Goal: Information Seeking & Learning: Learn about a topic

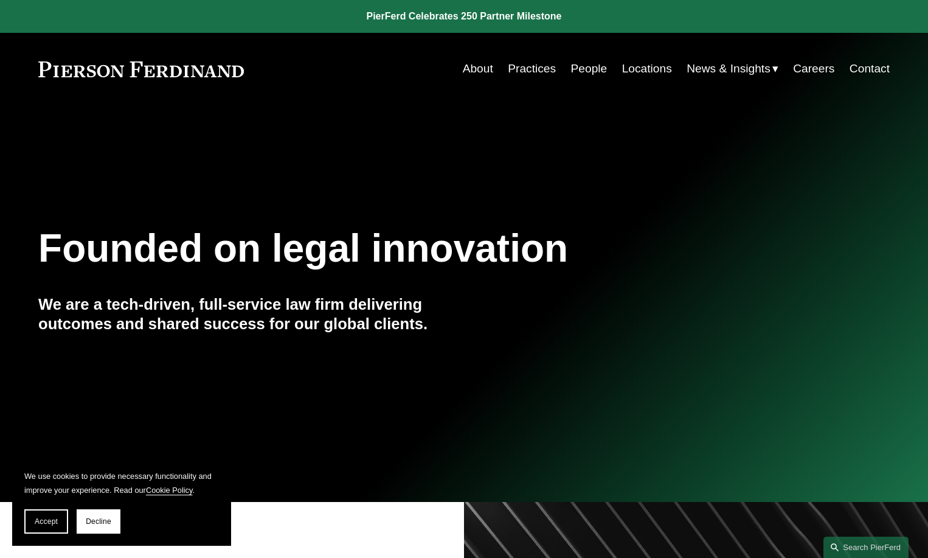
click at [635, 72] on link "Locations" at bounding box center [647, 68] width 50 height 23
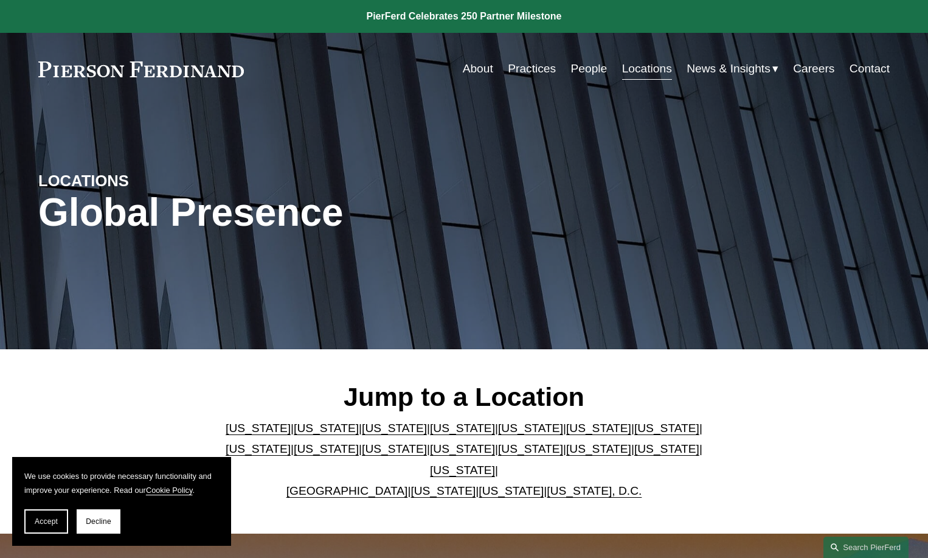
click at [294, 434] on link "[US_STATE]" at bounding box center [326, 427] width 65 height 13
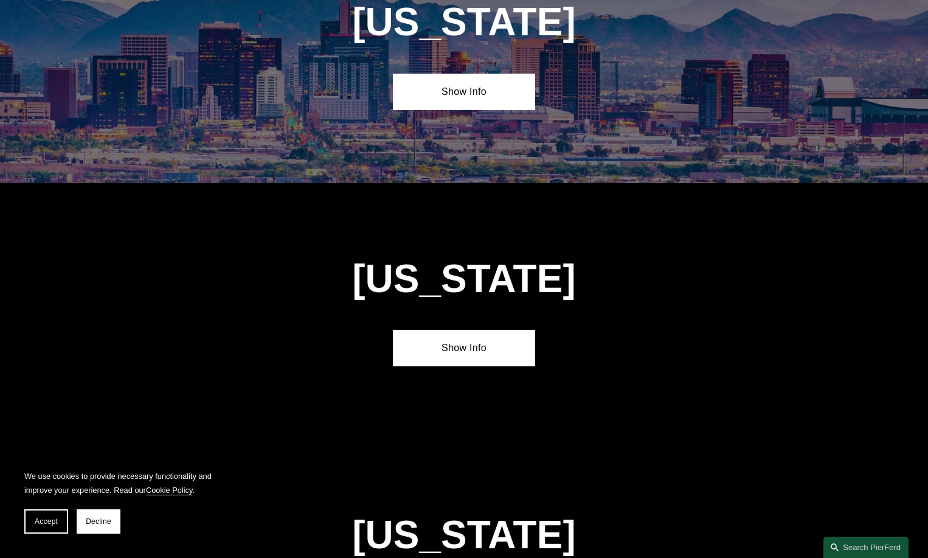
scroll to position [790, 0]
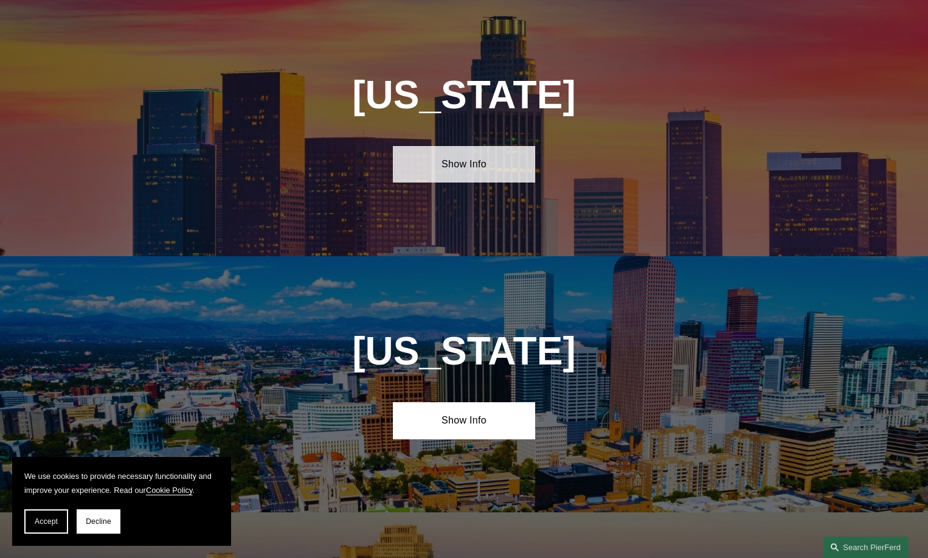
click at [461, 157] on link "Show Info" at bounding box center [464, 164] width 142 height 36
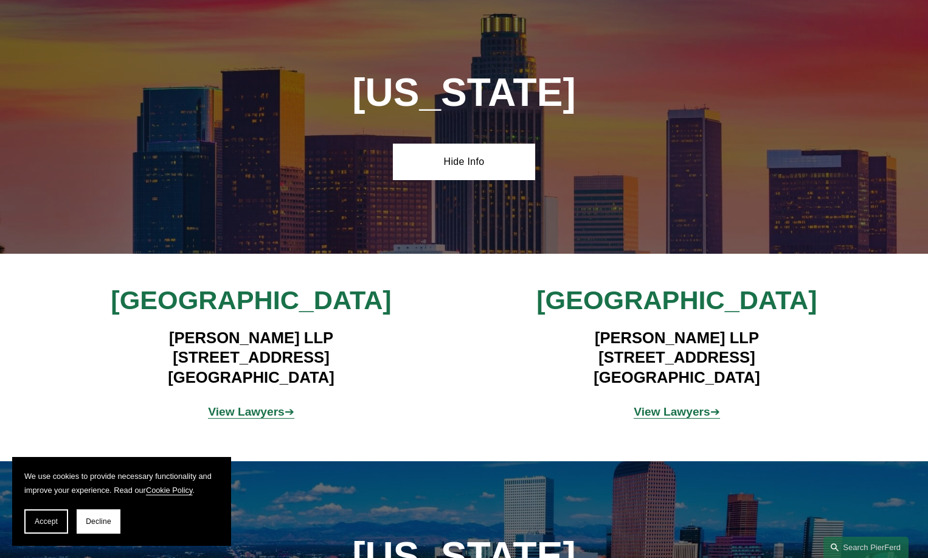
scroll to position [851, 0]
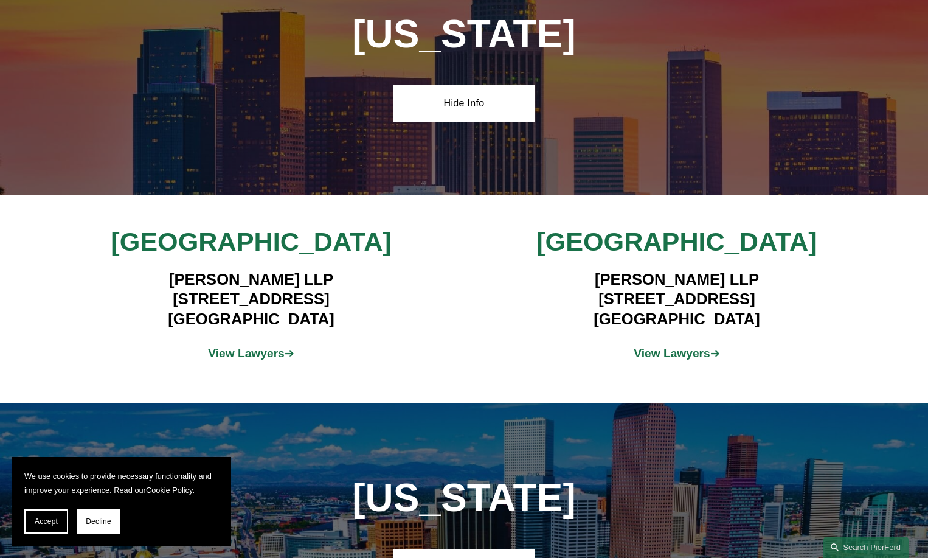
click at [283, 353] on span "View Lawyers ➔" at bounding box center [251, 353] width 86 height 13
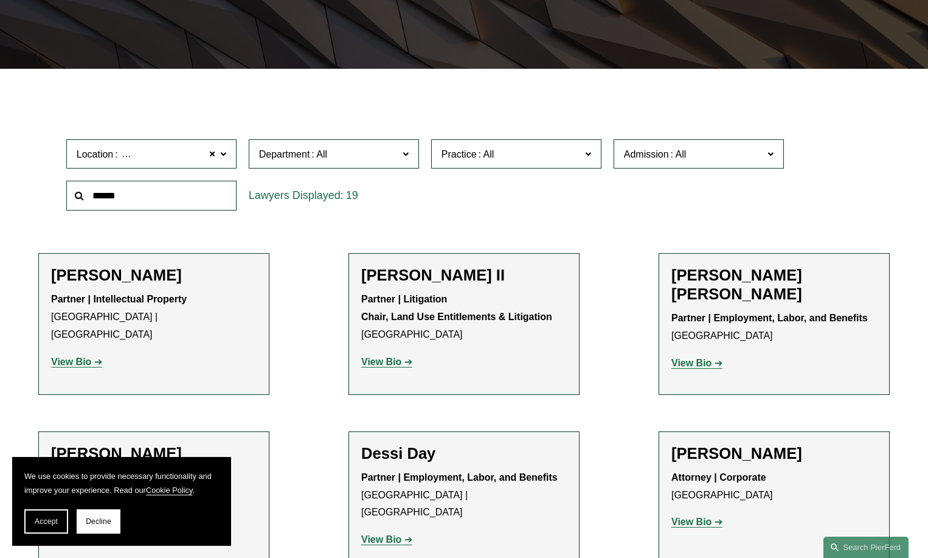
scroll to position [426, 0]
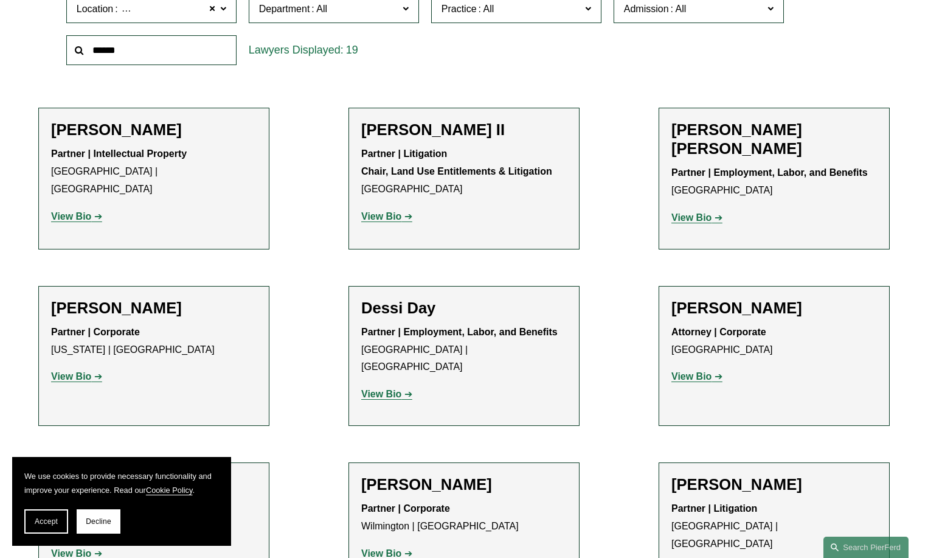
click at [710, 136] on h2 "Adriana Cara" at bounding box center [774, 139] width 206 height 38
click at [698, 212] on strong "View Bio" at bounding box center [691, 217] width 40 height 10
click at [401, 221] on strong "View Bio" at bounding box center [381, 216] width 40 height 10
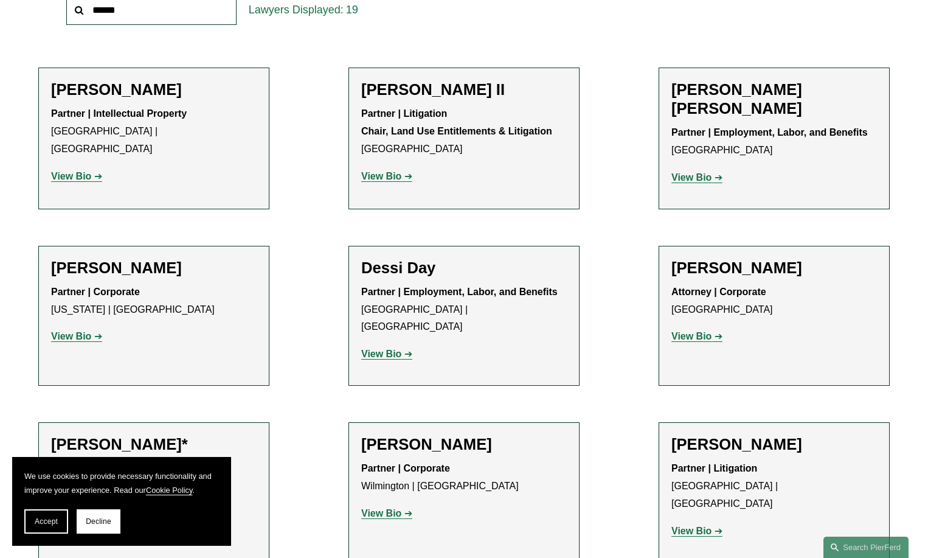
scroll to position [486, 0]
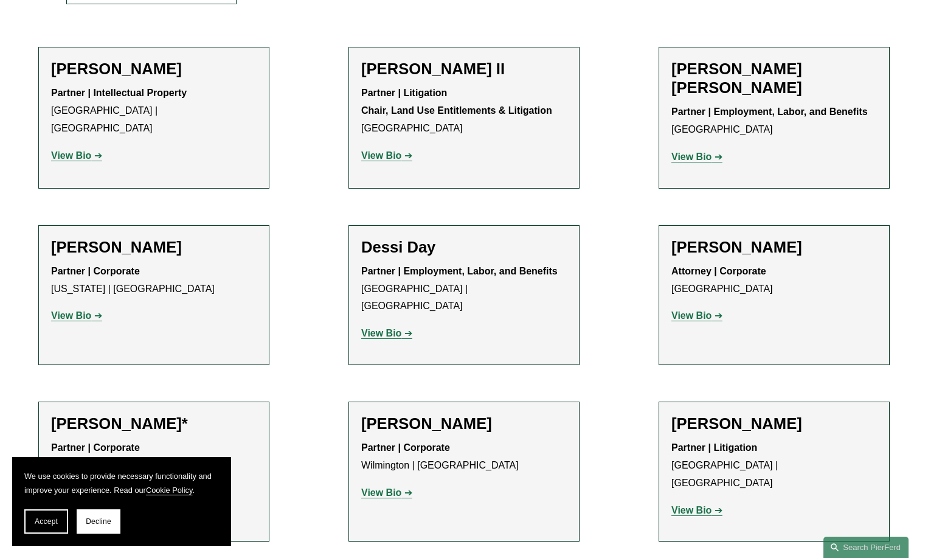
click at [700, 313] on strong "View Bio" at bounding box center [691, 315] width 40 height 10
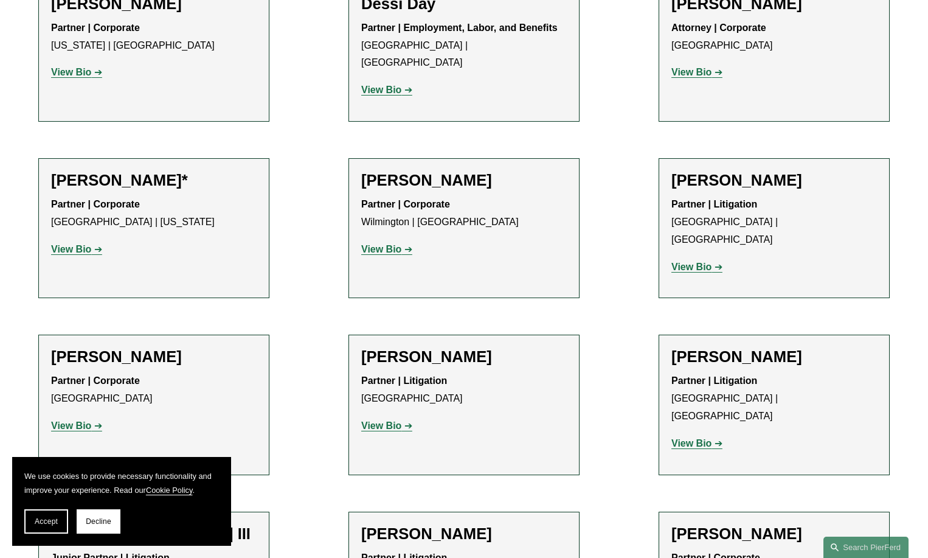
scroll to position [791, 0]
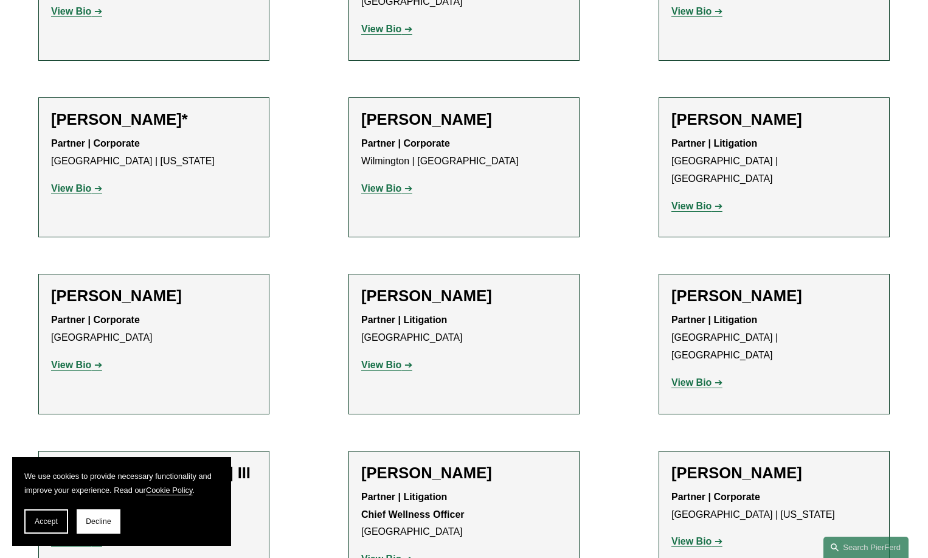
click at [89, 359] on strong "View Bio" at bounding box center [71, 364] width 40 height 10
click at [403, 359] on link "View Bio" at bounding box center [386, 364] width 51 height 10
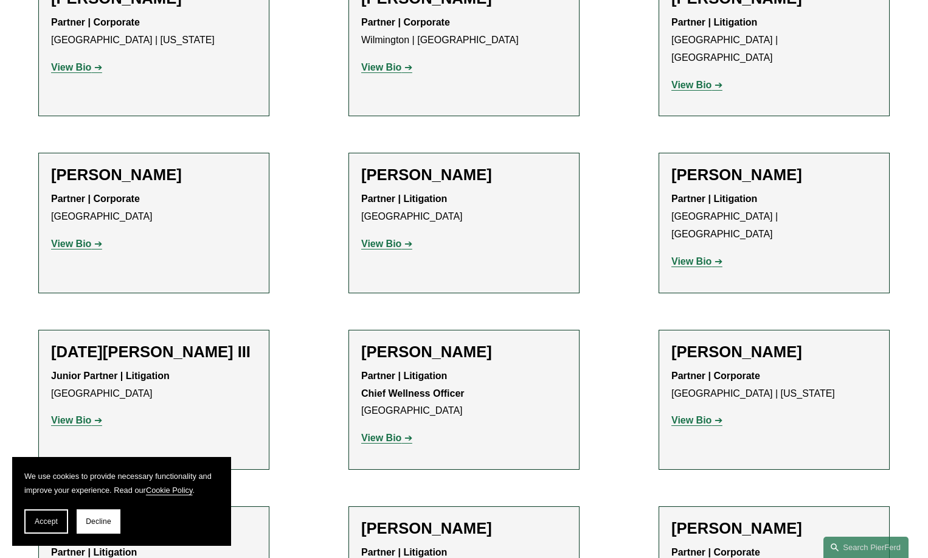
scroll to position [912, 0]
click at [89, 414] on strong "View Bio" at bounding box center [71, 419] width 40 height 10
click at [402, 432] on link "View Bio" at bounding box center [386, 437] width 51 height 10
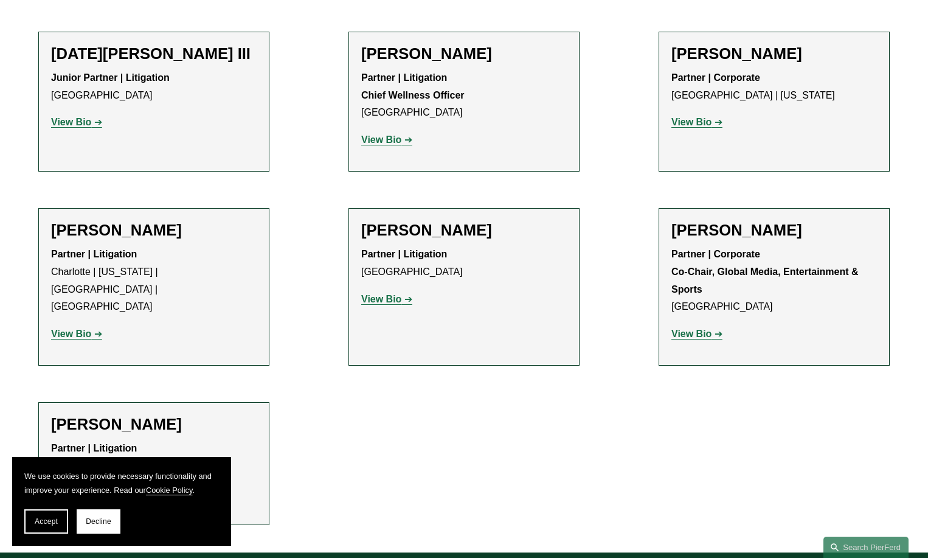
scroll to position [1216, 0]
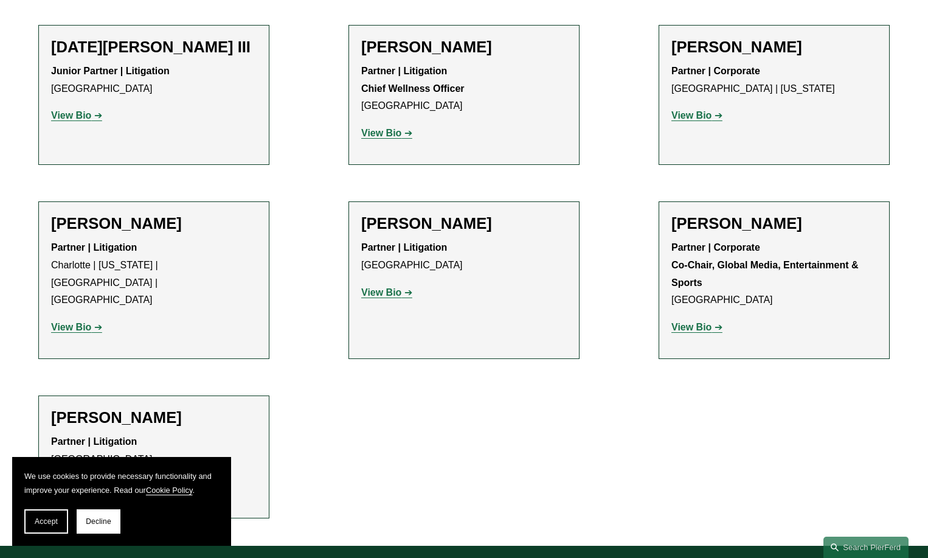
click at [386, 287] on strong "View Bio" at bounding box center [381, 292] width 40 height 10
click at [693, 283] on div "Denise M. Stevens Partner | Corporate Co-Chair, Global Media, Entertainment & S…" at bounding box center [774, 280] width 206 height 132
click at [698, 322] on strong "View Bio" at bounding box center [691, 327] width 40 height 10
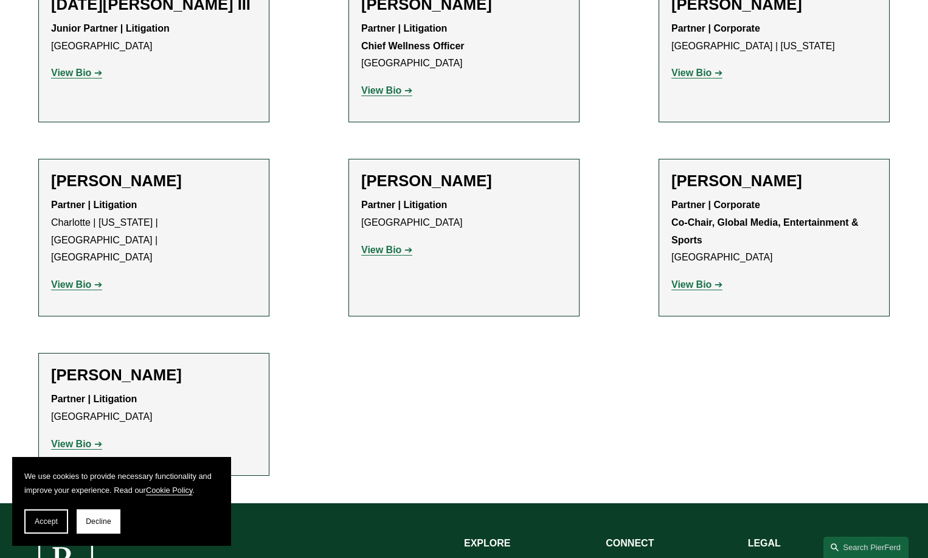
scroll to position [1277, 0]
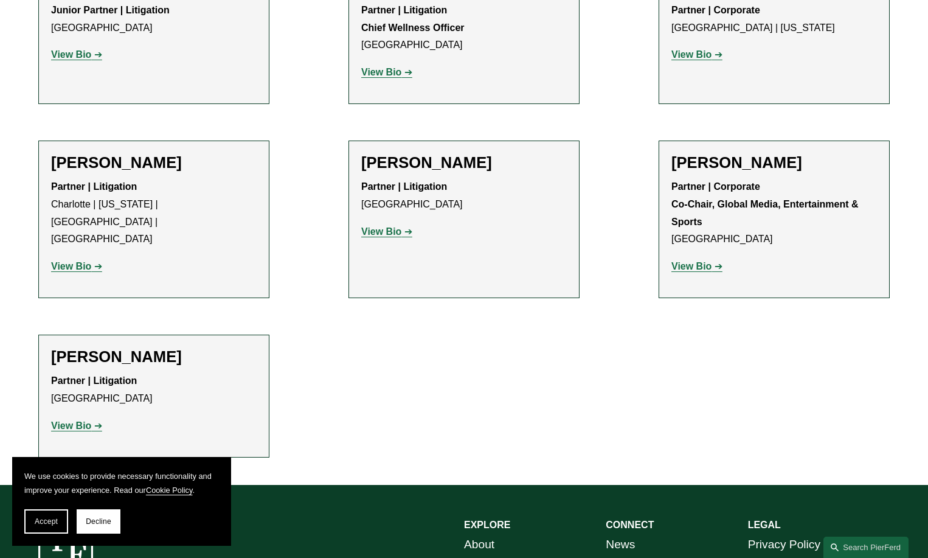
click at [67, 420] on strong "View Bio" at bounding box center [71, 425] width 40 height 10
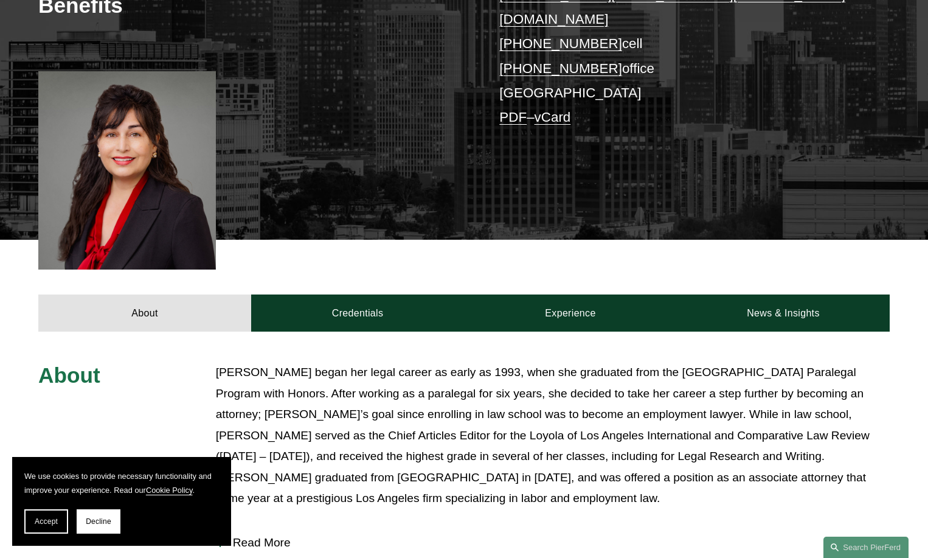
scroll to position [365, 0]
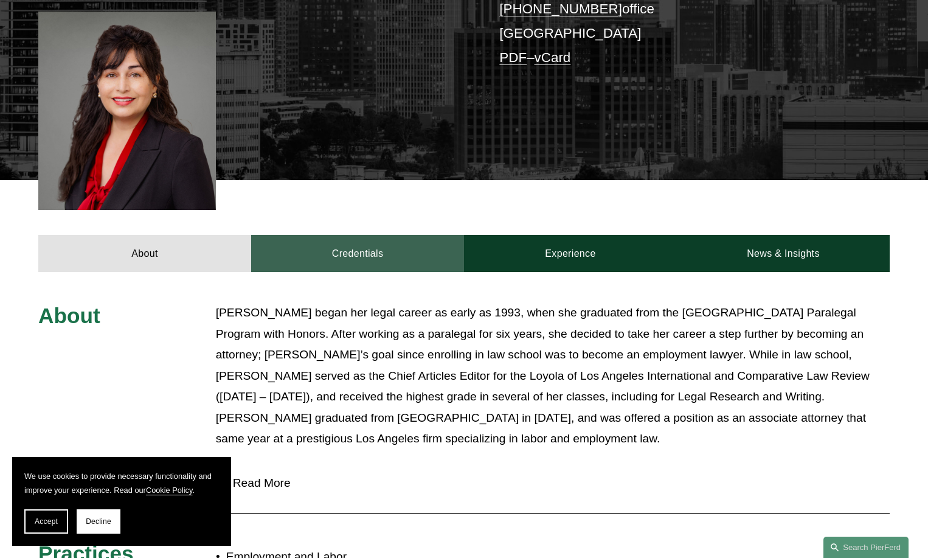
click at [367, 235] on link "Credentials" at bounding box center [357, 253] width 213 height 36
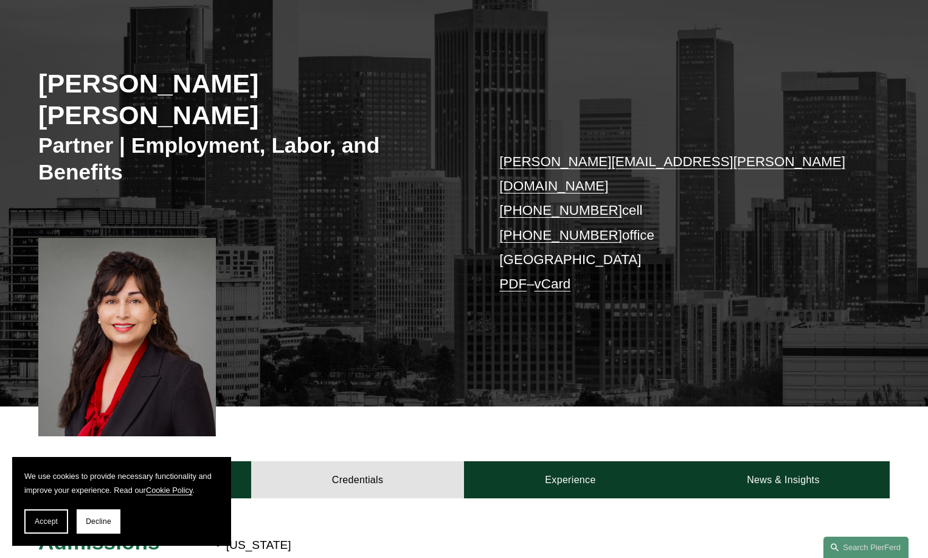
scroll to position [122, 0]
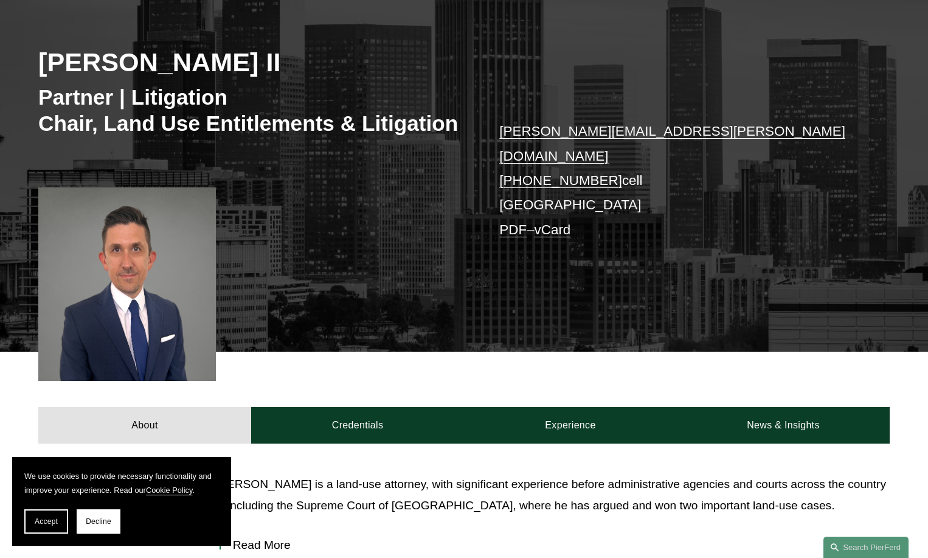
scroll to position [182, 0]
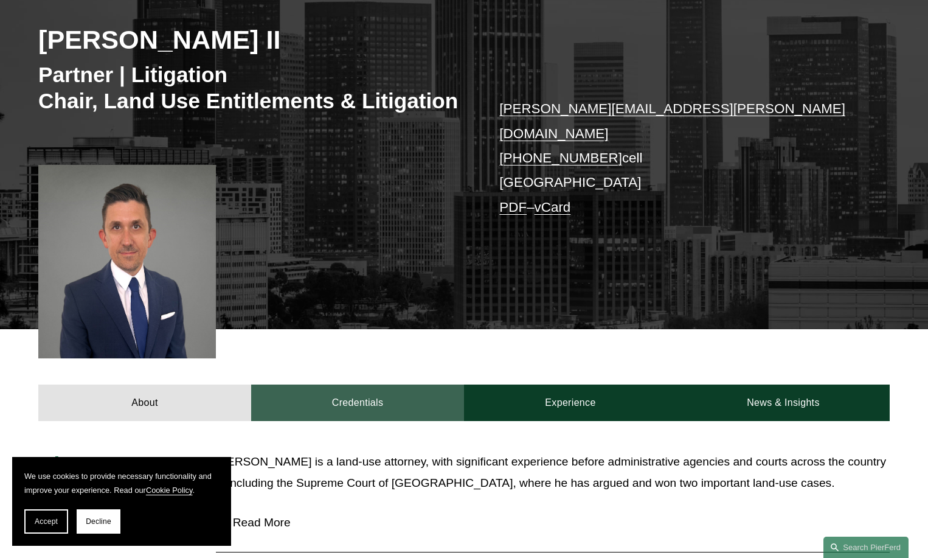
click at [372, 387] on link "Credentials" at bounding box center [357, 402] width 213 height 36
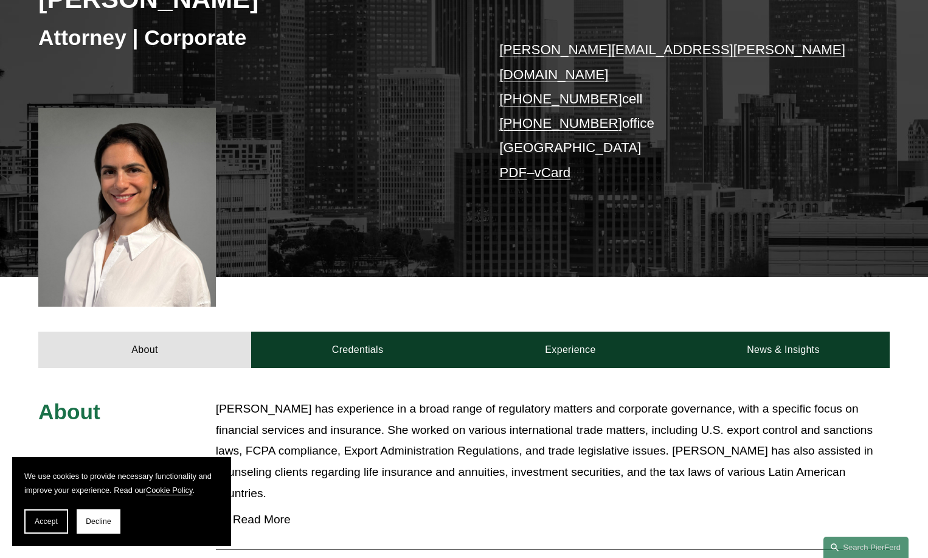
scroll to position [243, 0]
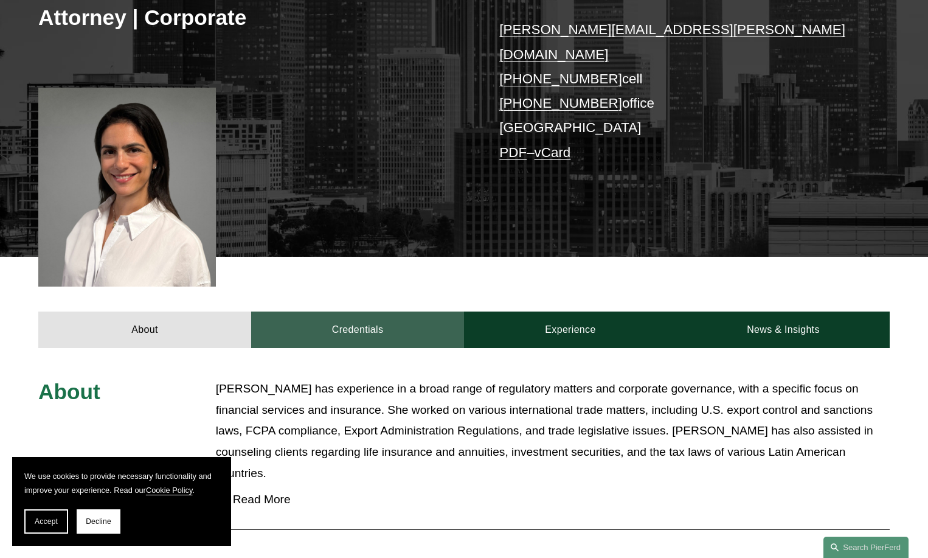
click at [354, 311] on link "Credentials" at bounding box center [357, 329] width 213 height 36
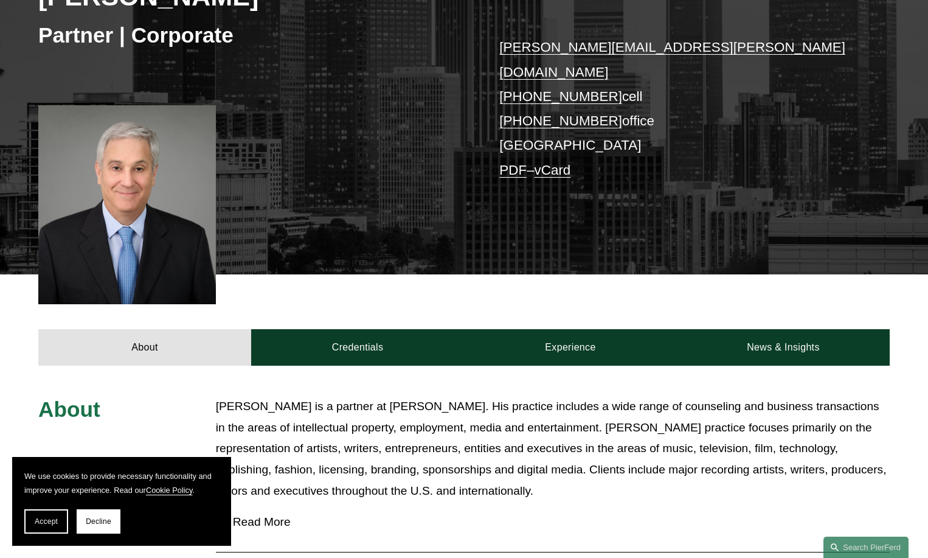
scroll to position [243, 0]
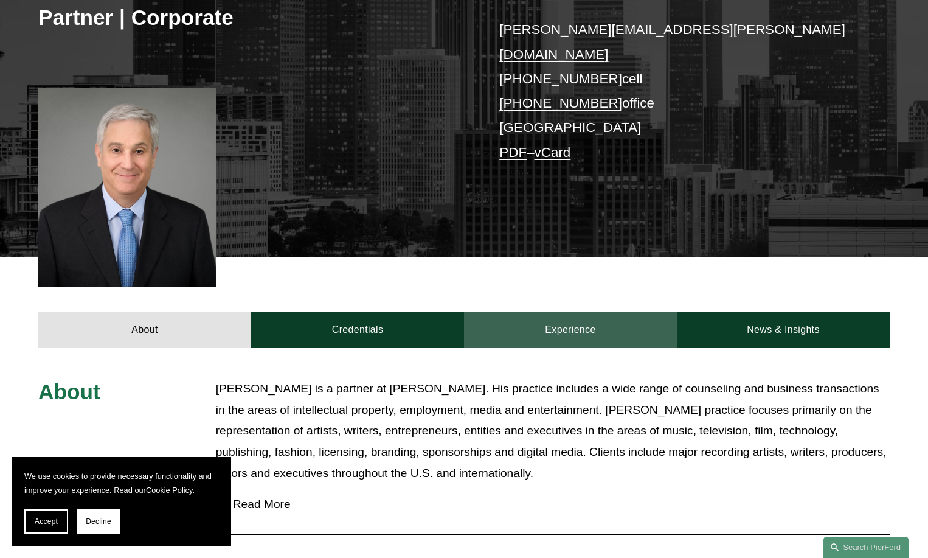
click at [547, 313] on link "Experience" at bounding box center [570, 329] width 213 height 36
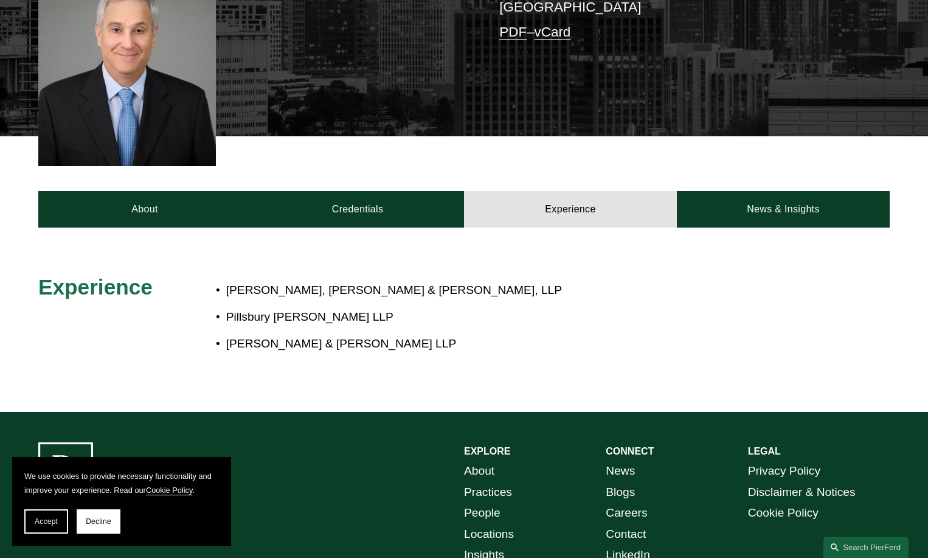
scroll to position [365, 0]
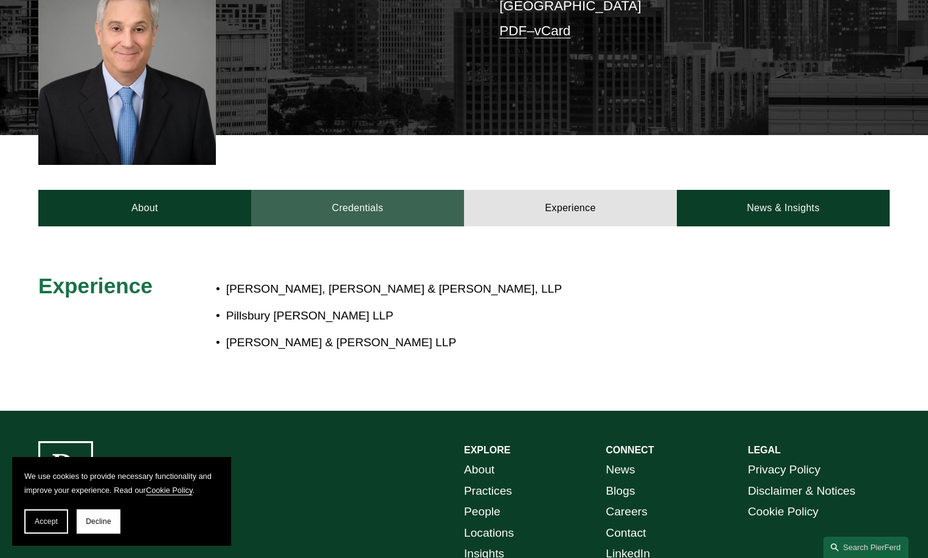
click at [360, 196] on link "Credentials" at bounding box center [357, 208] width 213 height 36
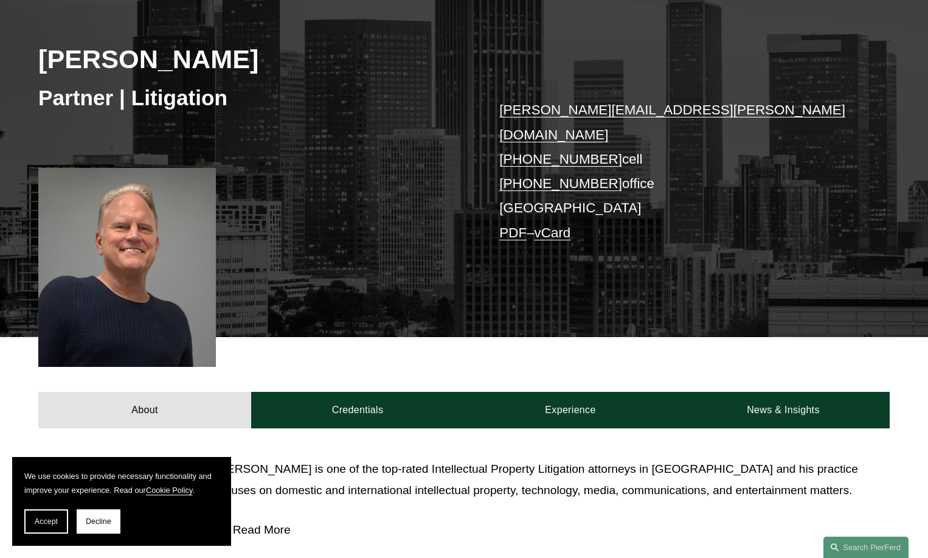
scroll to position [182, 0]
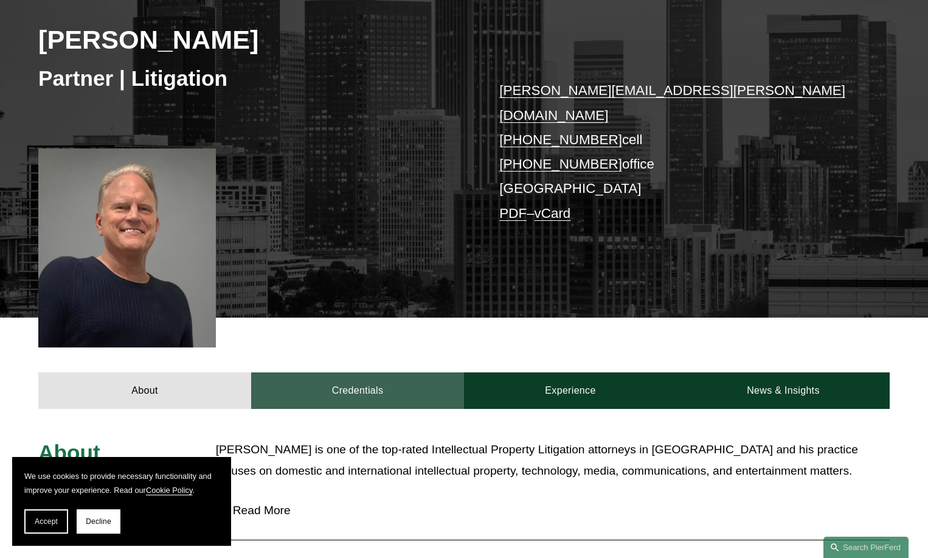
click at [353, 372] on link "Credentials" at bounding box center [357, 390] width 213 height 36
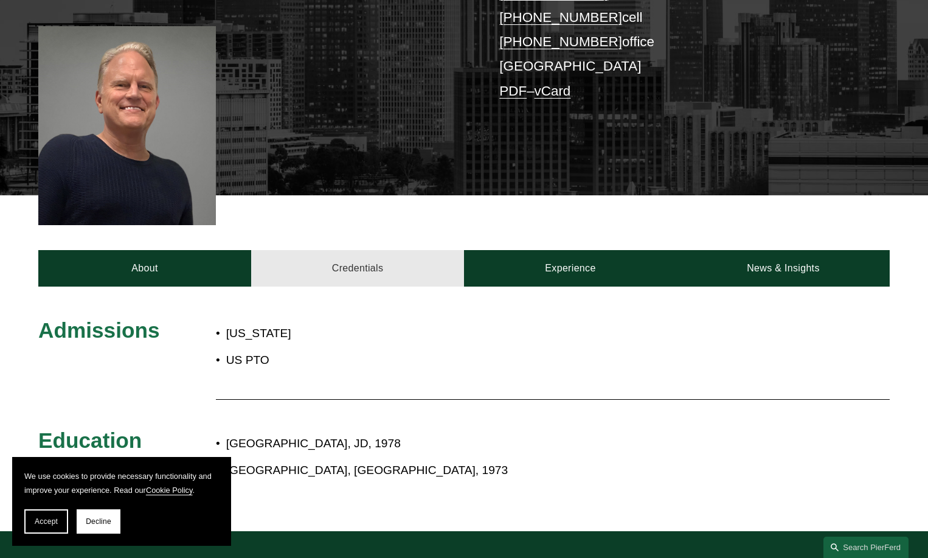
scroll to position [365, 0]
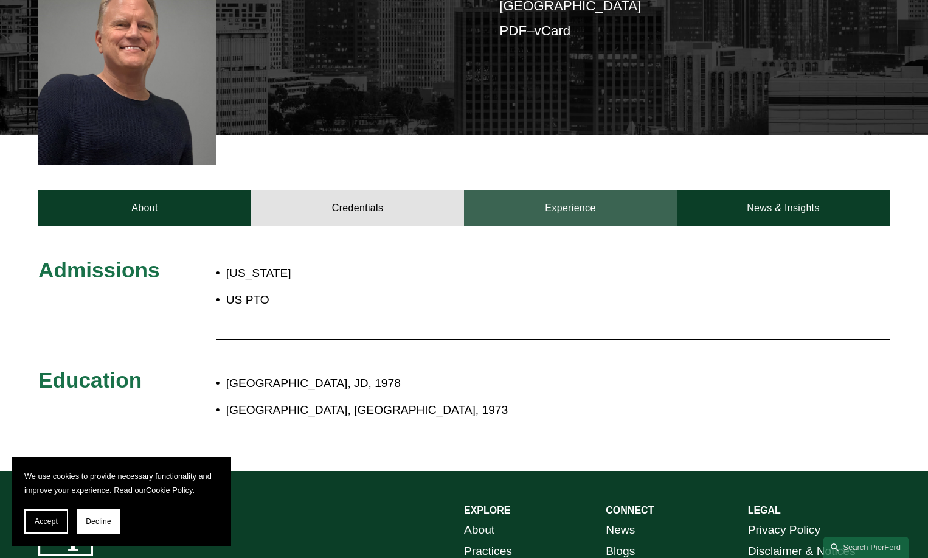
click at [560, 190] on link "Experience" at bounding box center [570, 208] width 213 height 36
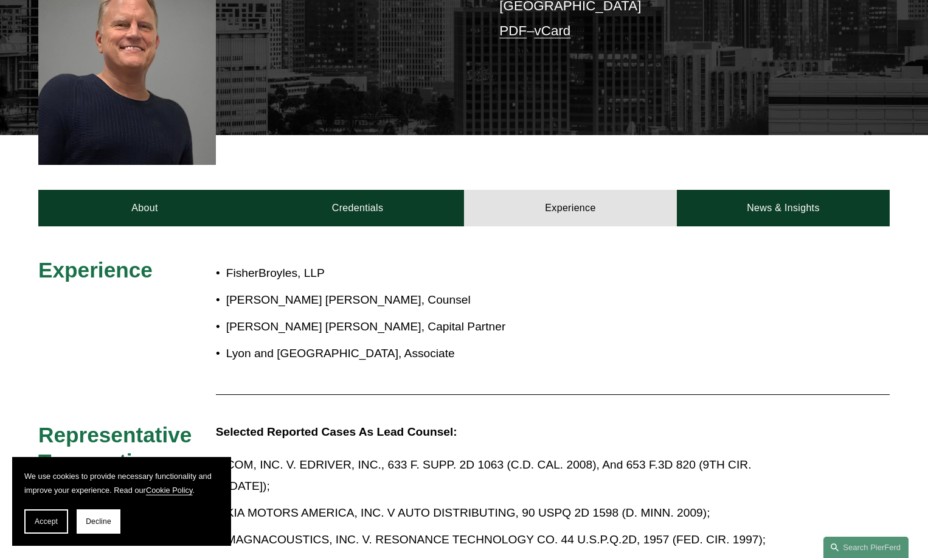
scroll to position [426, 0]
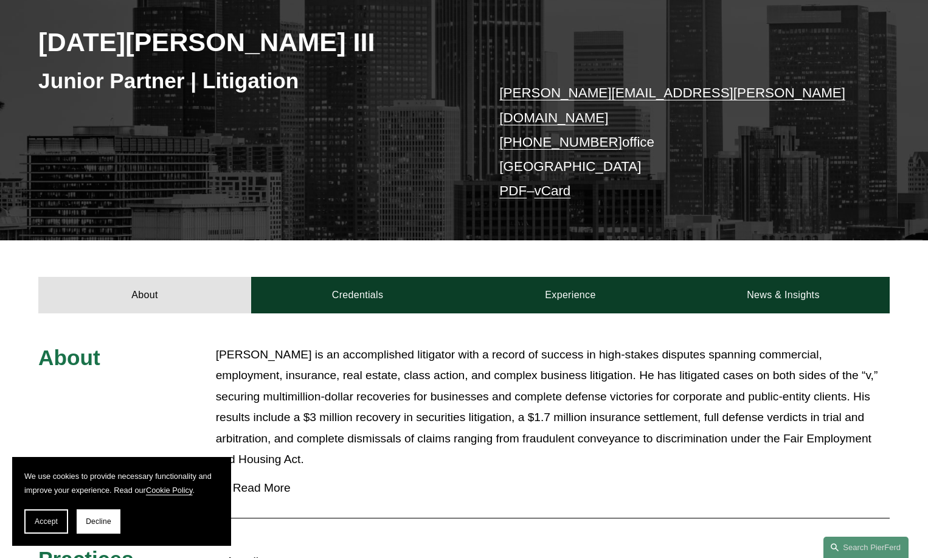
scroll to position [182, 0]
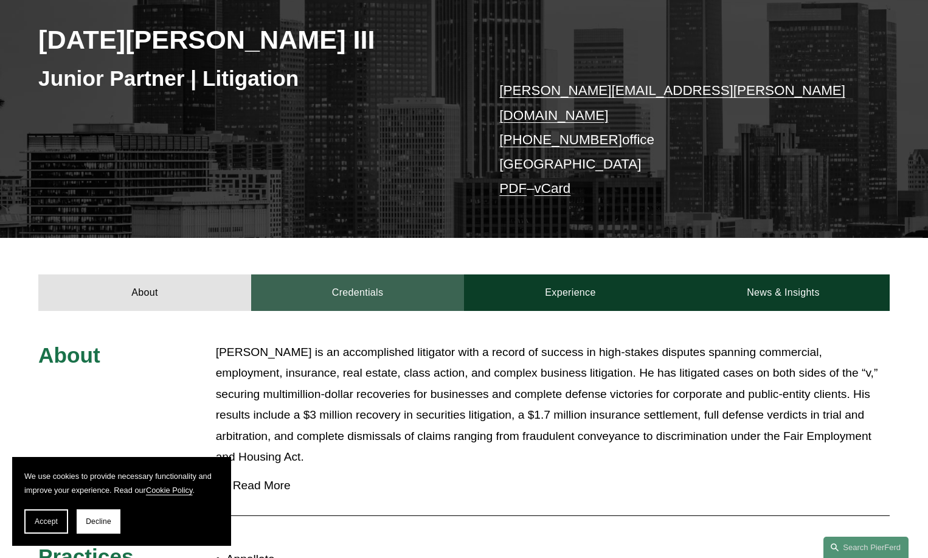
click at [342, 281] on link "Credentials" at bounding box center [357, 292] width 213 height 36
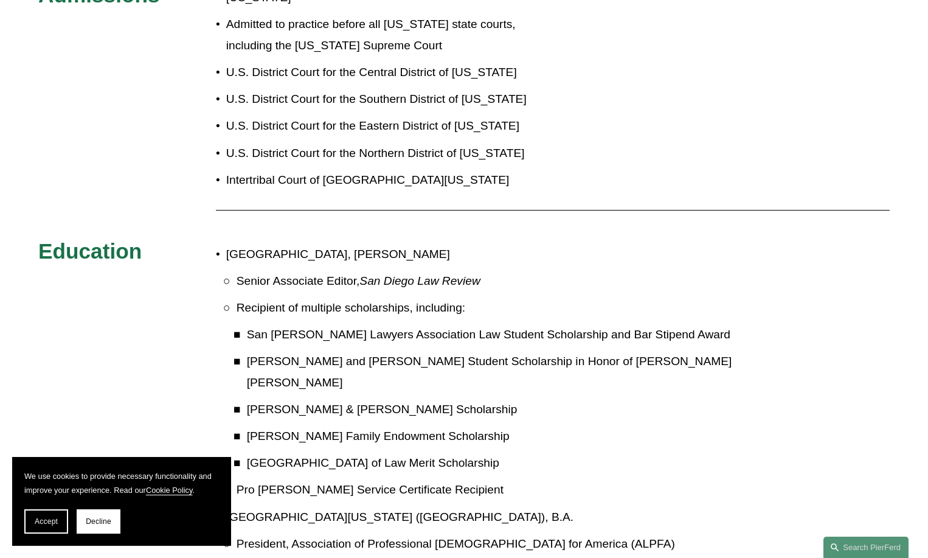
scroll to position [421, 0]
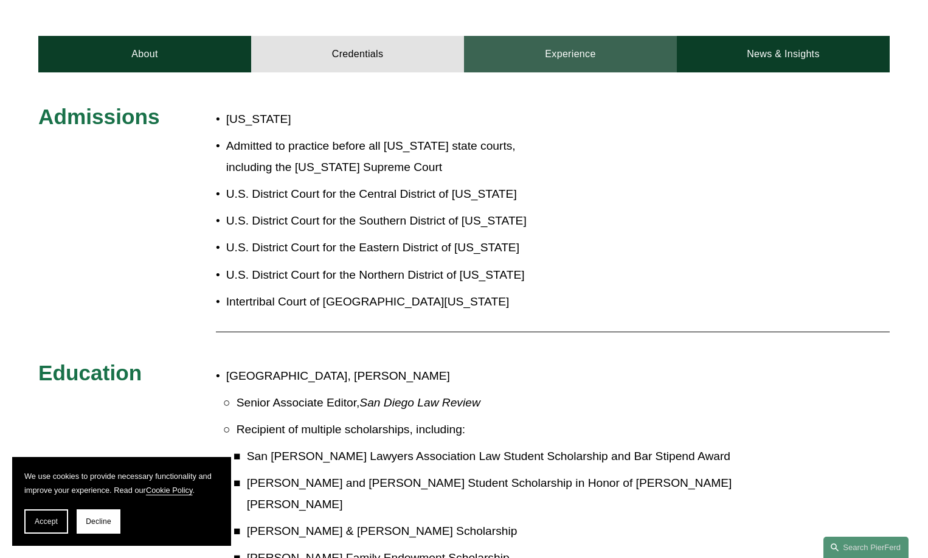
click at [557, 49] on link "Experience" at bounding box center [570, 54] width 213 height 36
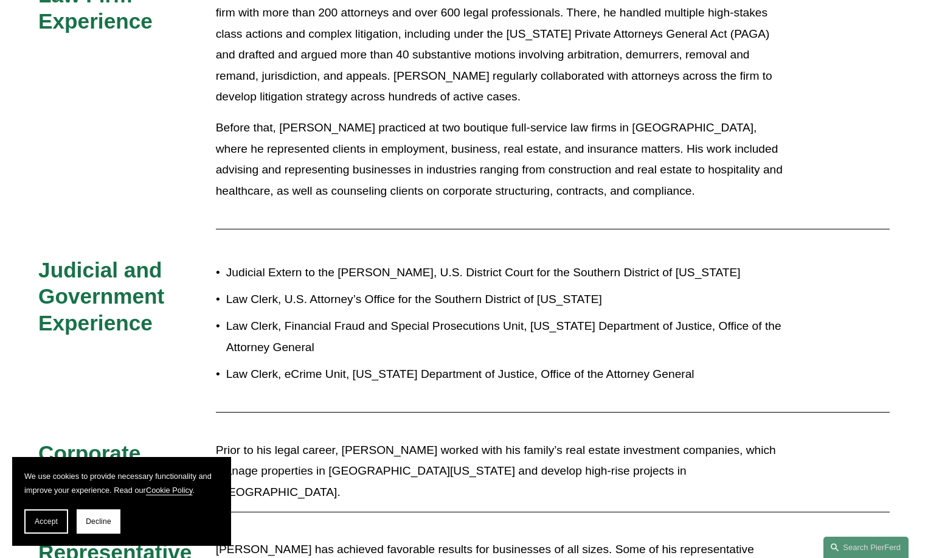
scroll to position [299, 0]
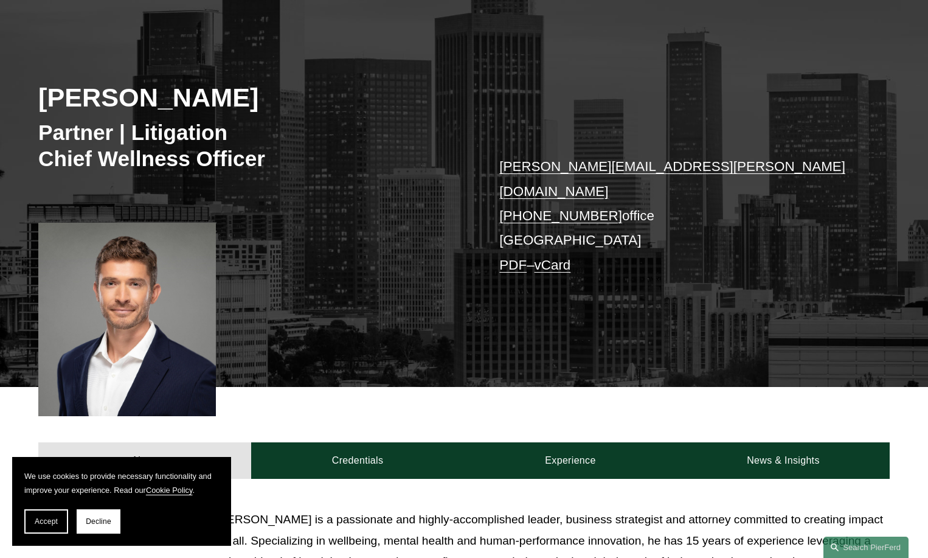
scroll to position [182, 0]
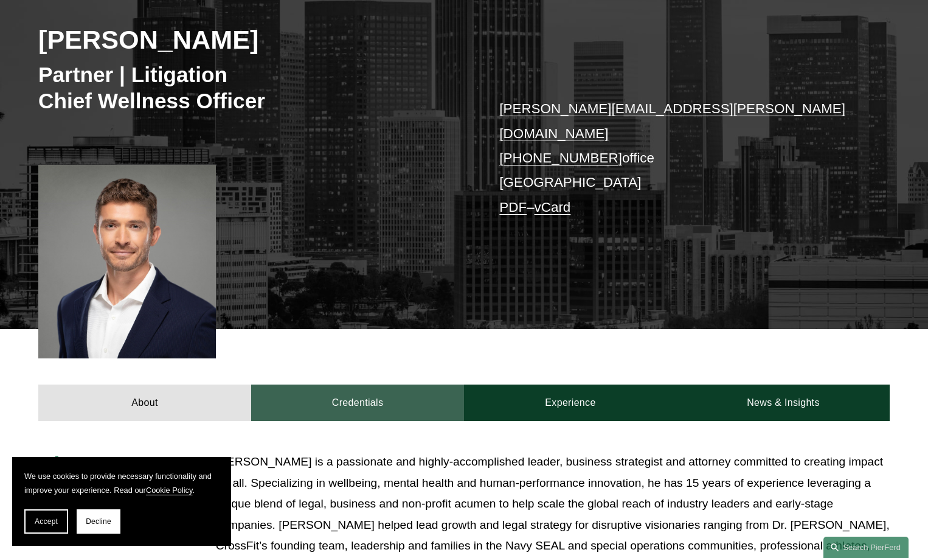
click at [361, 386] on link "Credentials" at bounding box center [357, 402] width 213 height 36
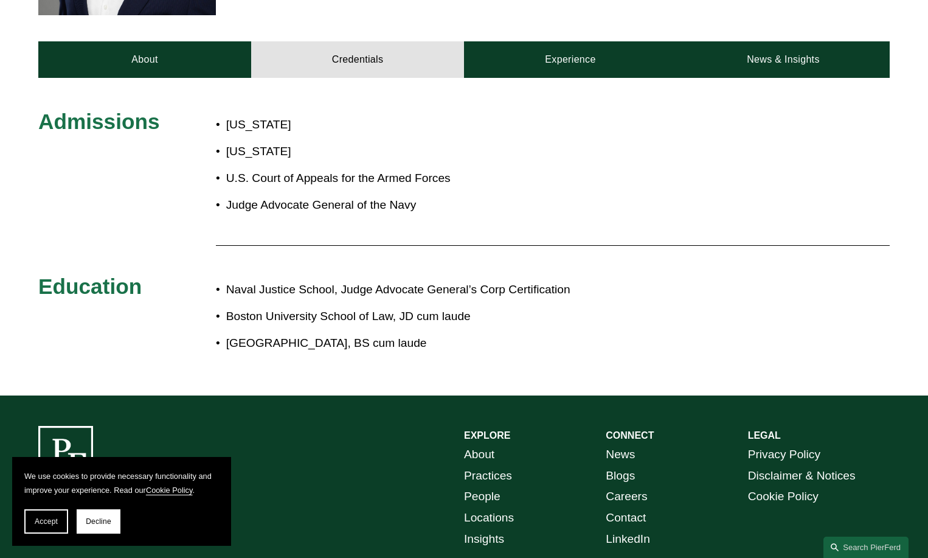
scroll to position [547, 0]
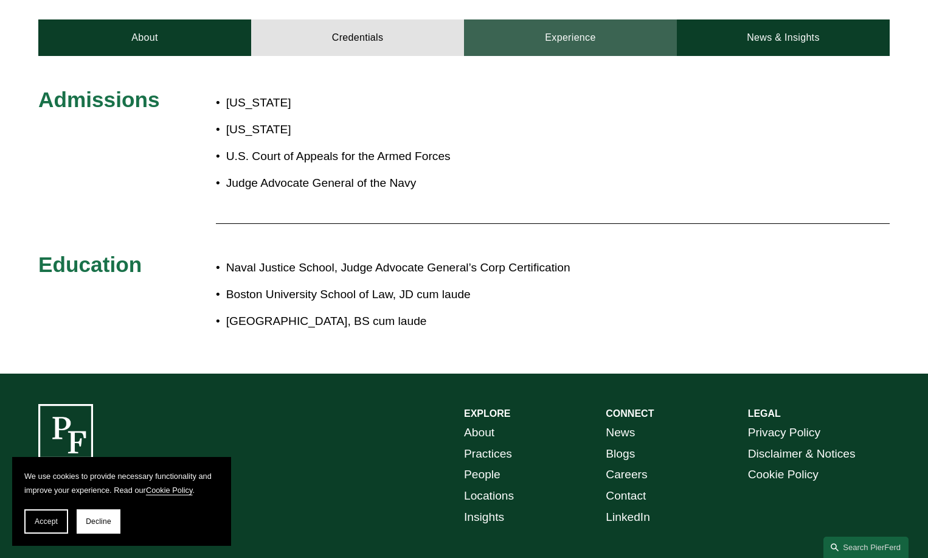
click at [564, 33] on link "Experience" at bounding box center [570, 37] width 213 height 36
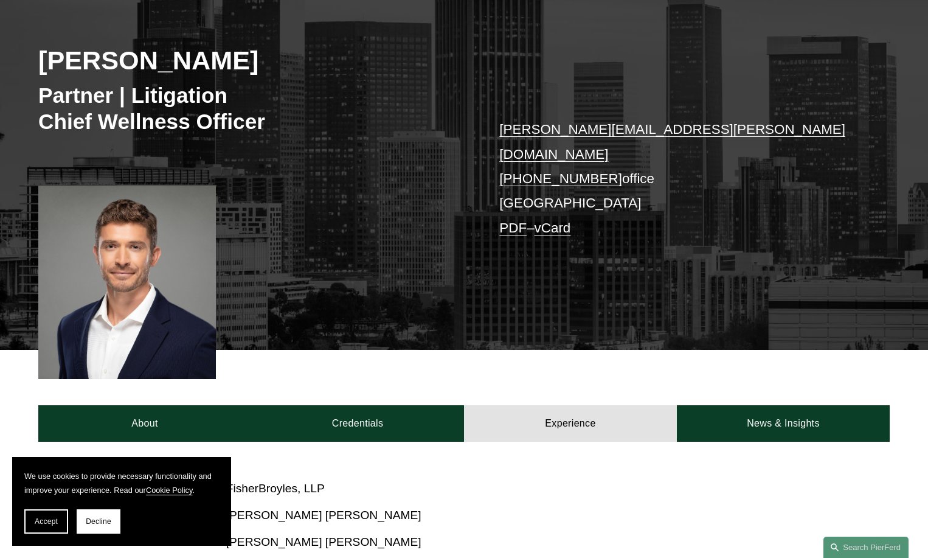
scroll to position [61, 0]
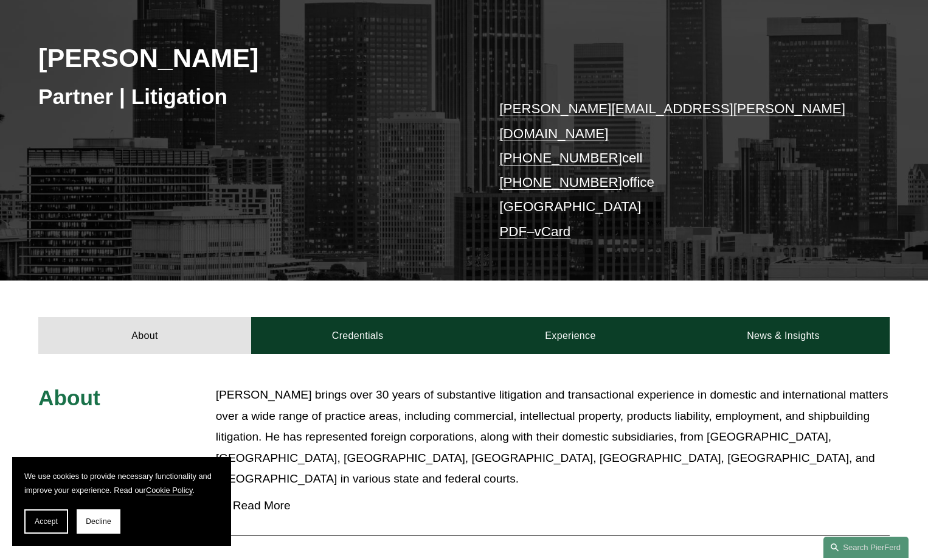
scroll to position [182, 0]
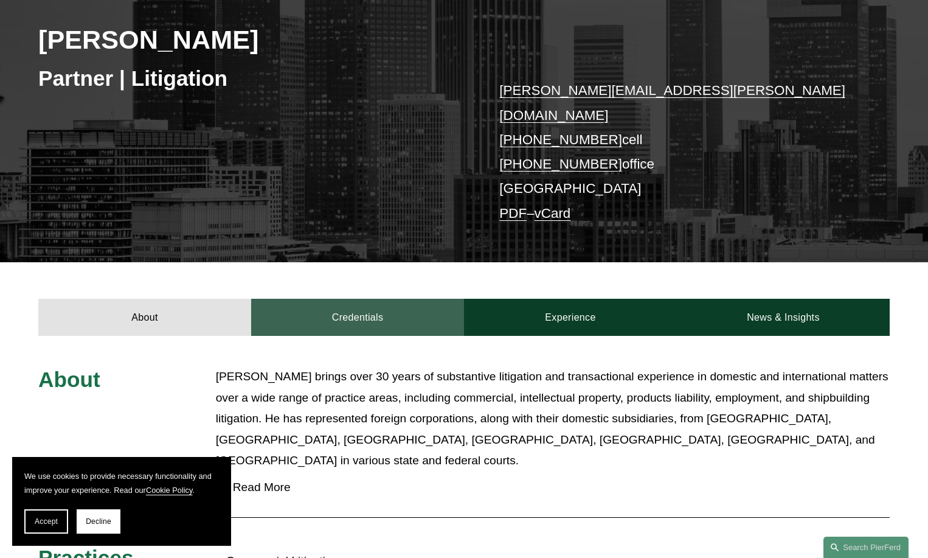
click at [368, 299] on link "Credentials" at bounding box center [357, 317] width 213 height 36
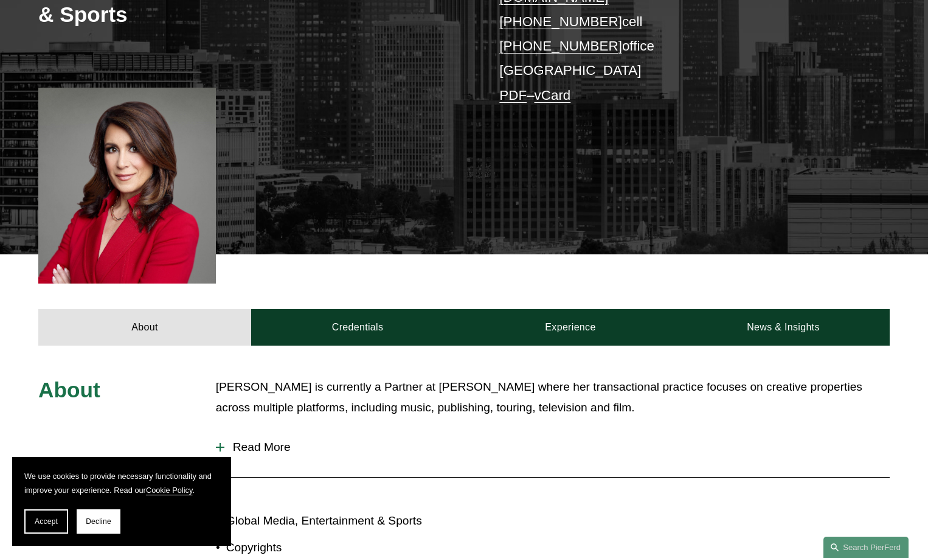
scroll to position [304, 0]
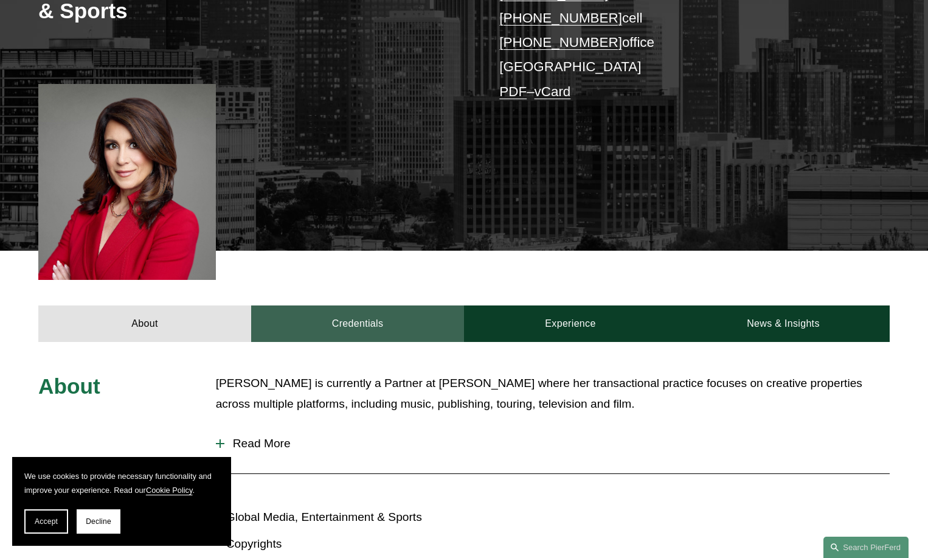
click at [359, 305] on link "Credentials" at bounding box center [357, 323] width 213 height 36
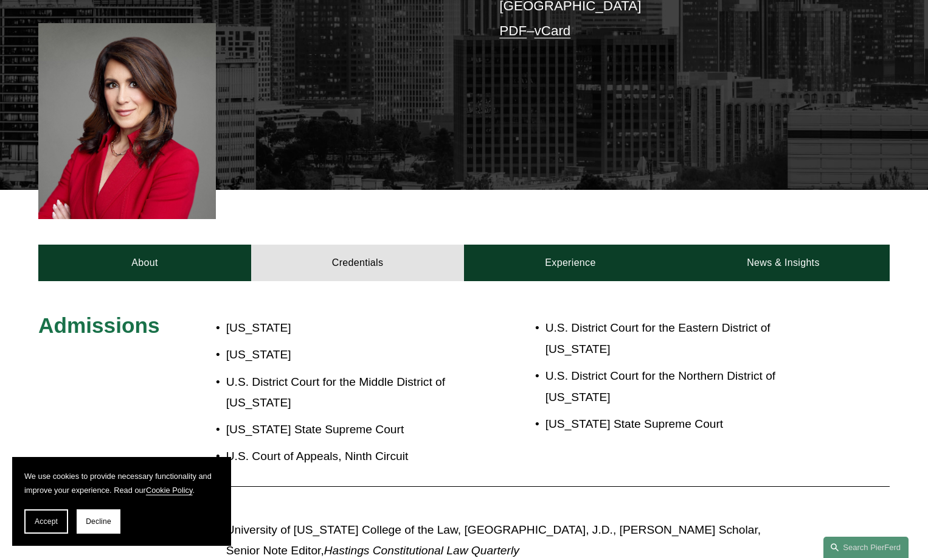
scroll to position [122, 0]
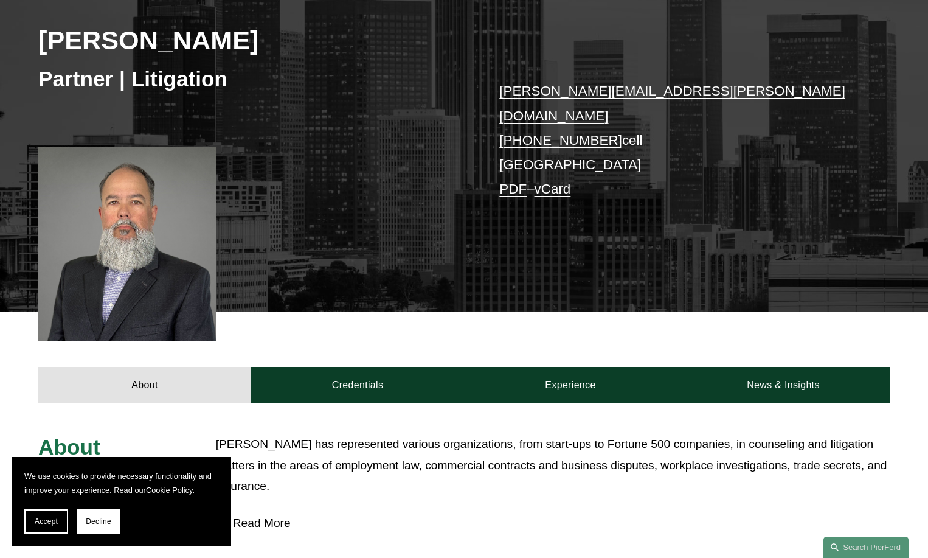
scroll to position [182, 0]
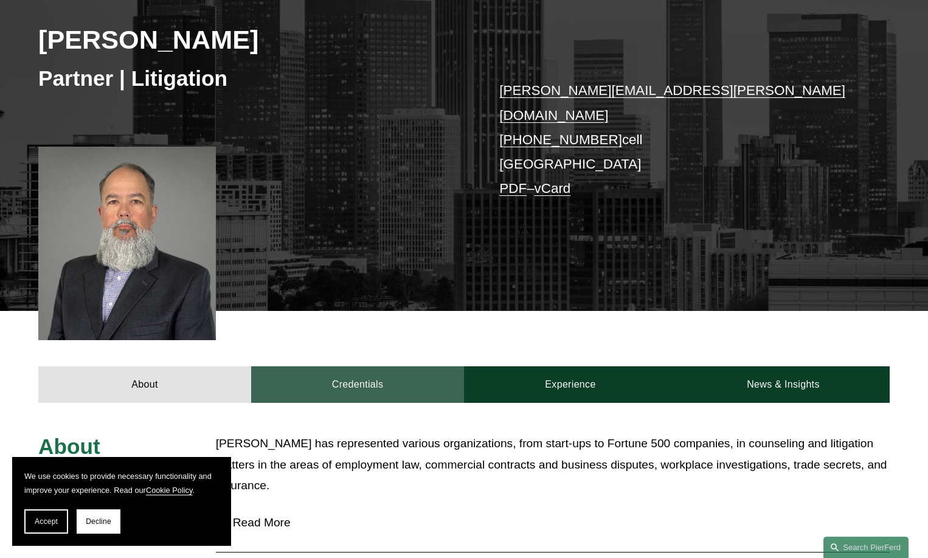
click at [350, 368] on link "Credentials" at bounding box center [357, 384] width 213 height 36
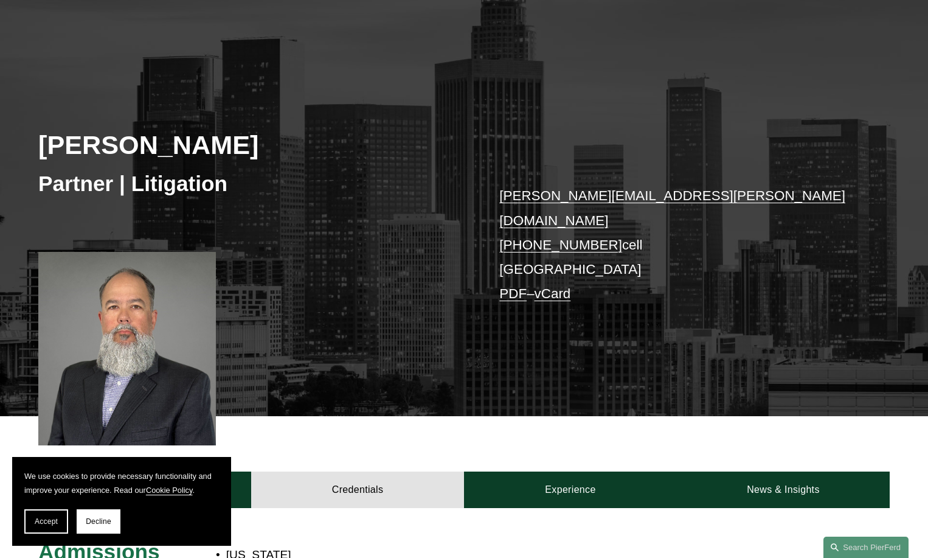
scroll to position [0, 0]
